Goal: Task Accomplishment & Management: Use online tool/utility

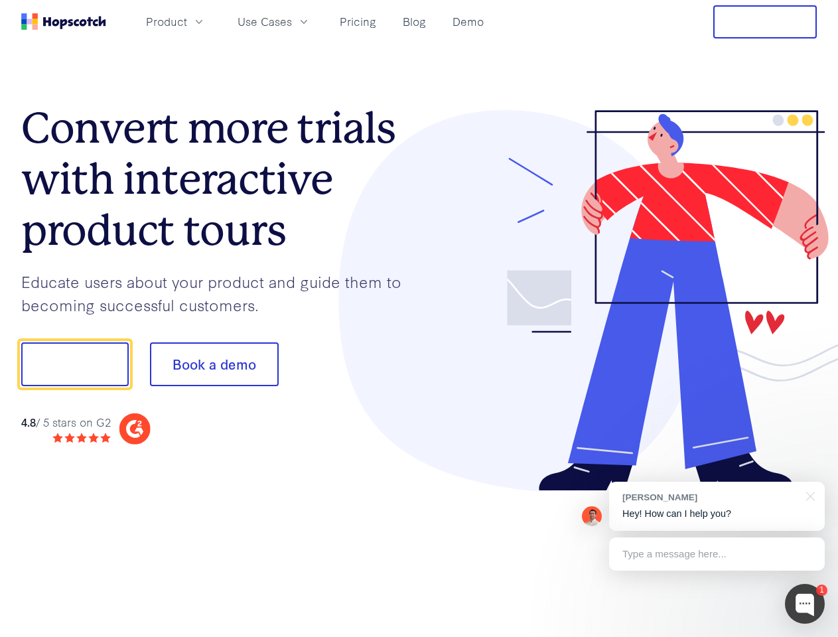
click at [420, 319] on div at bounding box center [619, 301] width 398 height 382
click at [187, 21] on span "Product" at bounding box center [166, 21] width 41 height 17
click at [292, 21] on span "Use Cases" at bounding box center [265, 21] width 54 height 17
click at [765, 22] on button "Free Trial" at bounding box center [766, 21] width 104 height 33
click at [74, 364] on button "Show me!" at bounding box center [75, 365] width 108 height 44
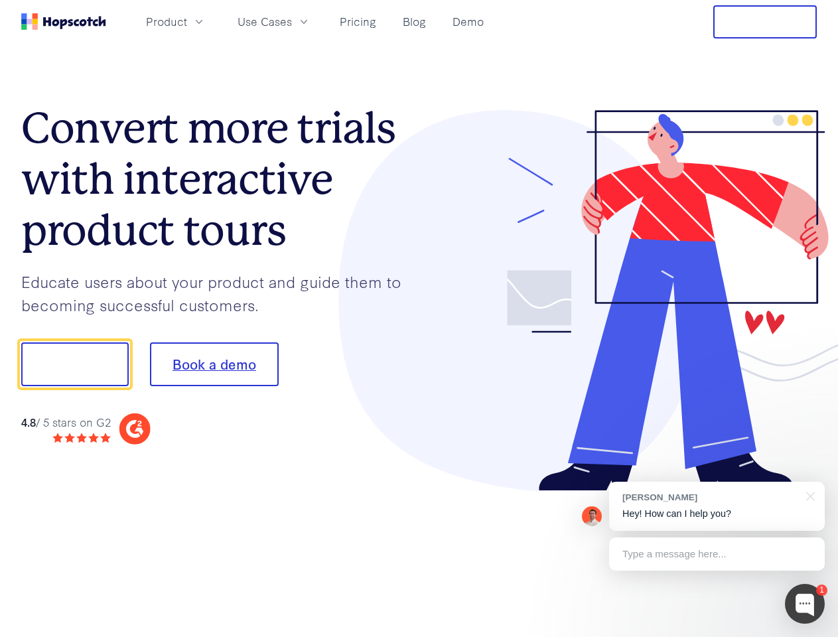
click at [214, 364] on button "Book a demo" at bounding box center [214, 365] width 129 height 44
click at [805, 604] on div at bounding box center [805, 604] width 40 height 40
click at [717, 507] on div "[PERSON_NAME] Hey! How can I help you?" at bounding box center [717, 506] width 216 height 49
click at [809, 495] on div at bounding box center [700, 451] width 249 height 265
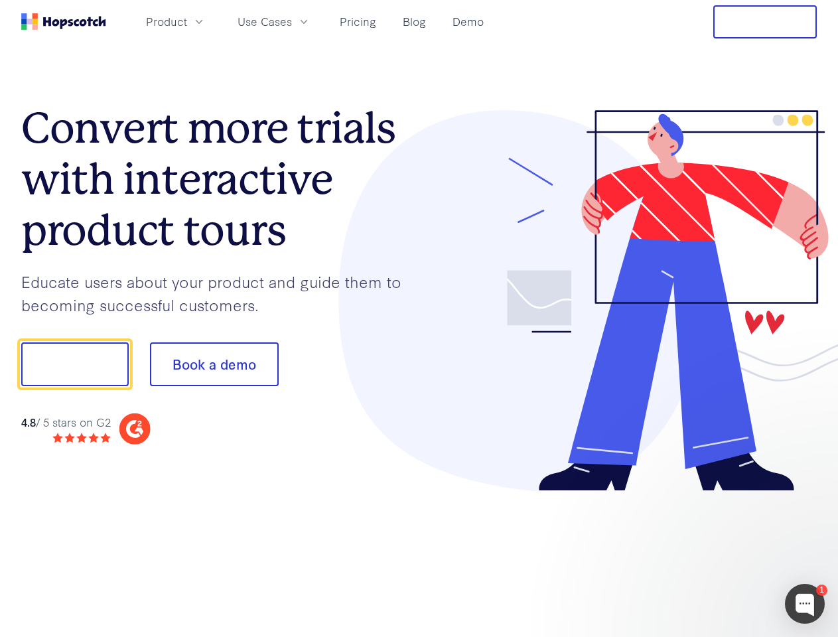
click at [717, 554] on div at bounding box center [700, 451] width 249 height 265
